Goal: Transaction & Acquisition: Purchase product/service

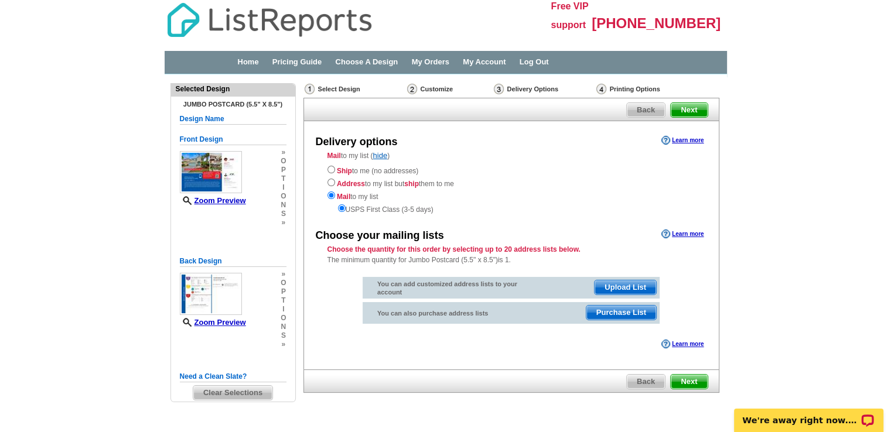
scroll to position [30, 0]
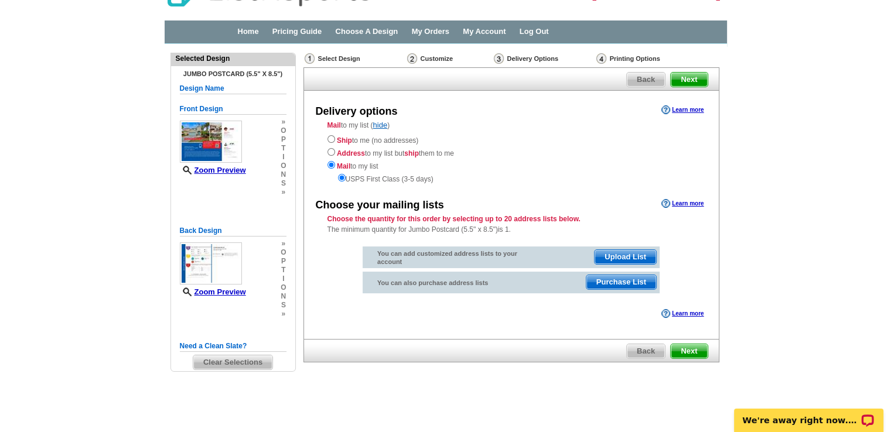
click at [625, 282] on span "Purchase List" at bounding box center [622, 282] width 70 height 14
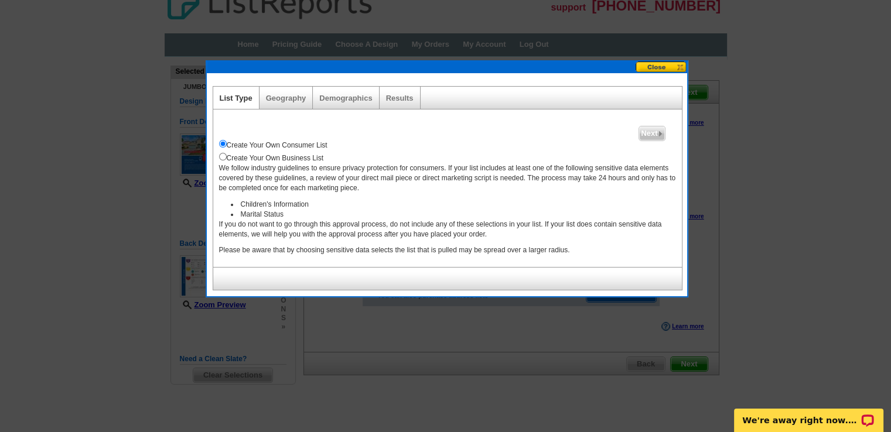
scroll to position [8, 0]
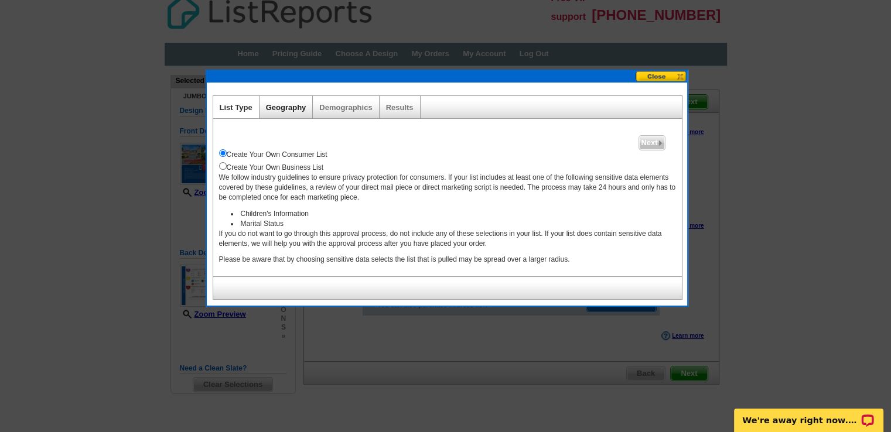
click at [287, 103] on link "Geography" at bounding box center [286, 107] width 40 height 9
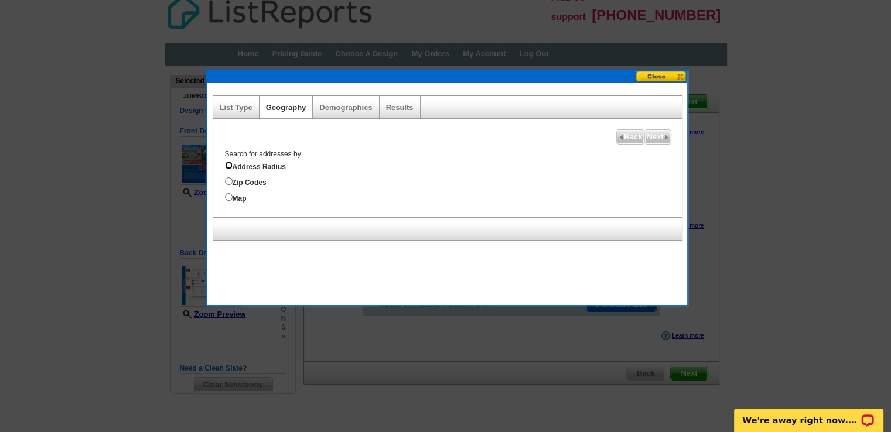
click at [230, 163] on input "Address Radius" at bounding box center [229, 166] width 8 height 8
radio input "true"
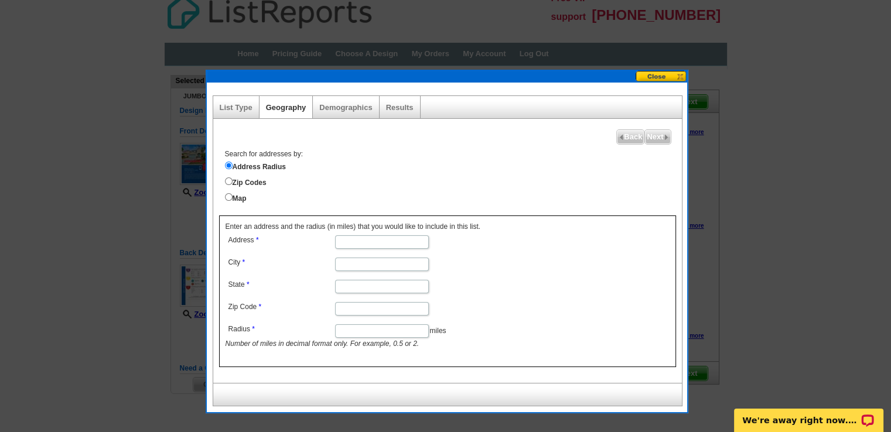
click at [349, 243] on input "Address" at bounding box center [382, 242] width 94 height 13
type input "[STREET_ADDRESS]"
type input "[GEOGRAPHIC_DATA]"
type input "FL"
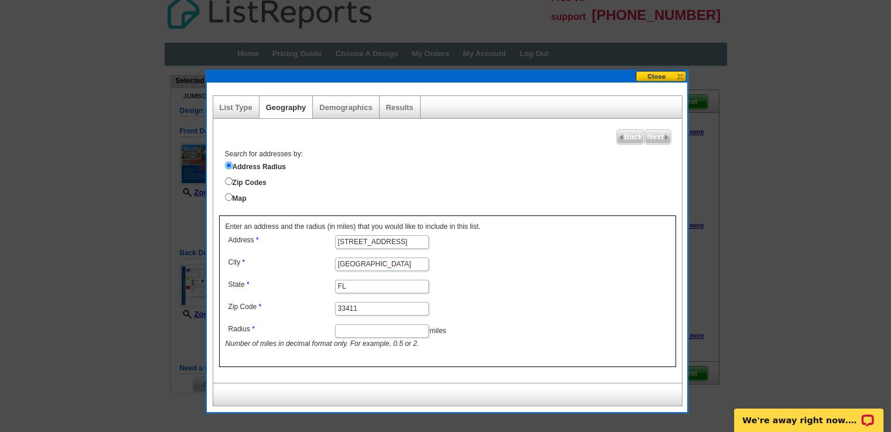
type input "33411"
click at [345, 327] on input "Radius" at bounding box center [382, 331] width 94 height 13
type input "1"
click at [587, 233] on form "Address [STREET_ADDRESS] [GEOGRAPHIC_DATA] [US_STATE] Zip Code 33411 Radius 1 m…" at bounding box center [448, 291] width 444 height 117
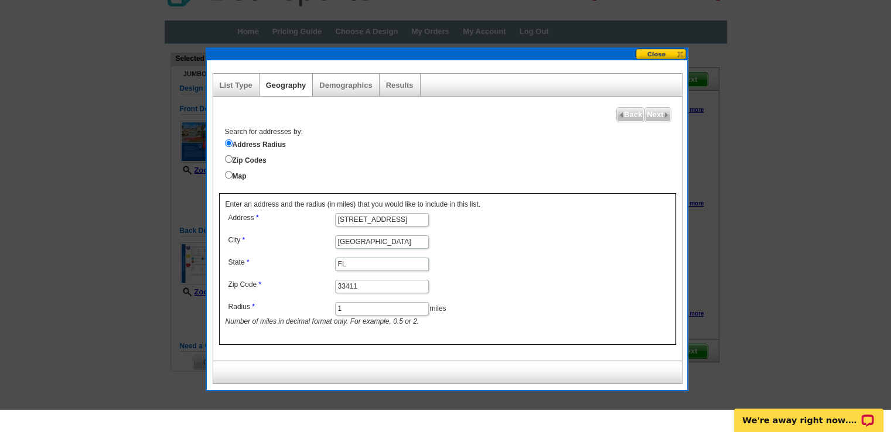
scroll to position [35, 0]
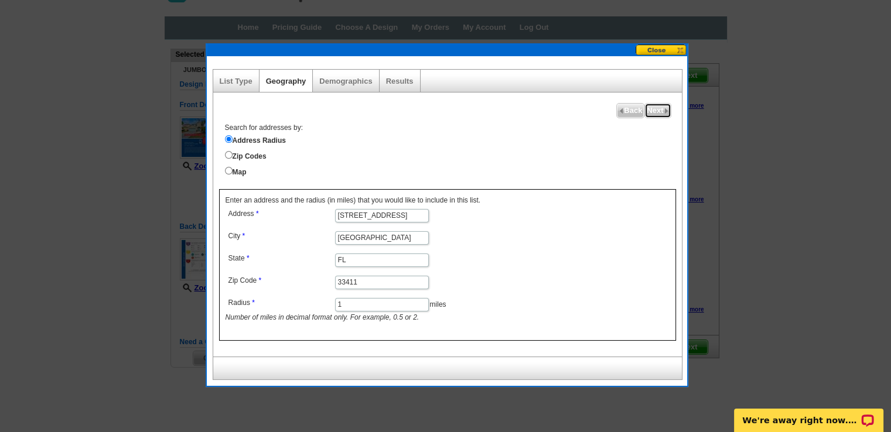
click at [660, 112] on span "Next" at bounding box center [657, 111] width 25 height 14
select select
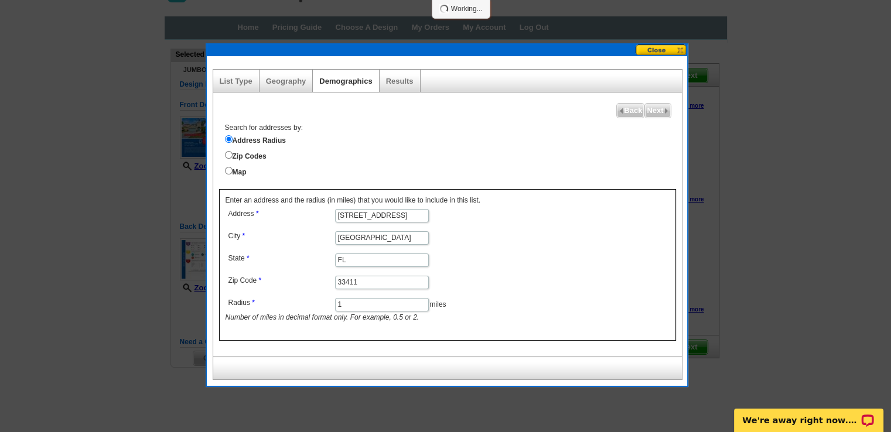
select select
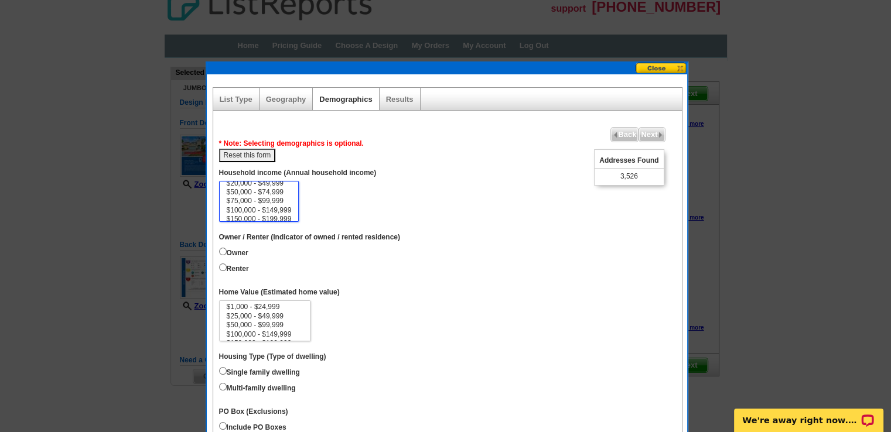
scroll to position [23, 0]
select select "150000-199999"
click at [247, 206] on option "$150,000 - $199,999" at bounding box center [259, 209] width 67 height 9
click at [349, 194] on dd "$0 - $19,999 $20,000 - $49,999 $50,000 - $74,999 $75,000 - $99,999 $100,000 - $…" at bounding box center [447, 201] width 457 height 41
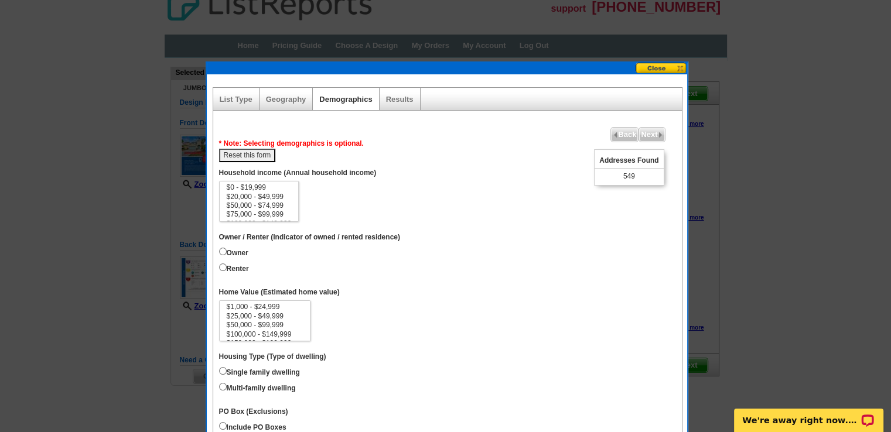
click at [244, 153] on button "Reset this form" at bounding box center [247, 155] width 57 height 13
select select
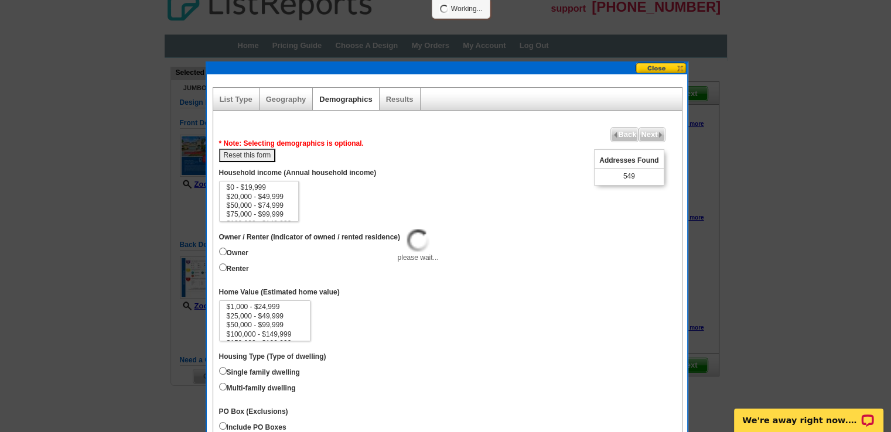
select select
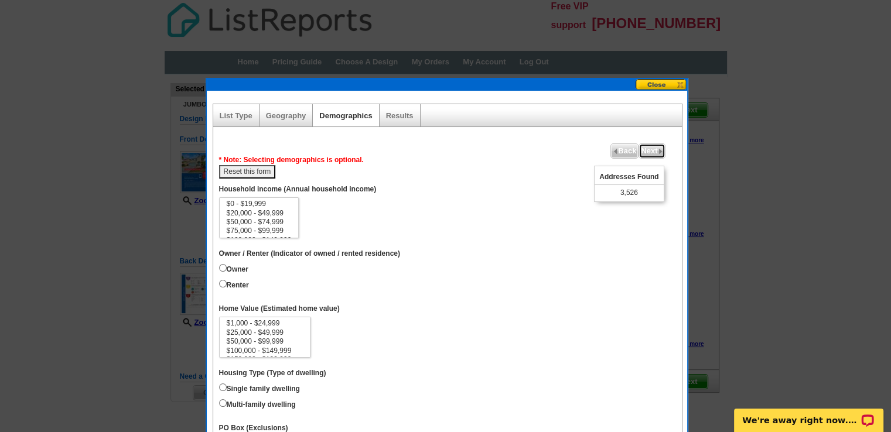
click at [651, 150] on span "Next" at bounding box center [651, 151] width 25 height 14
